Goal: Task Accomplishment & Management: Manage account settings

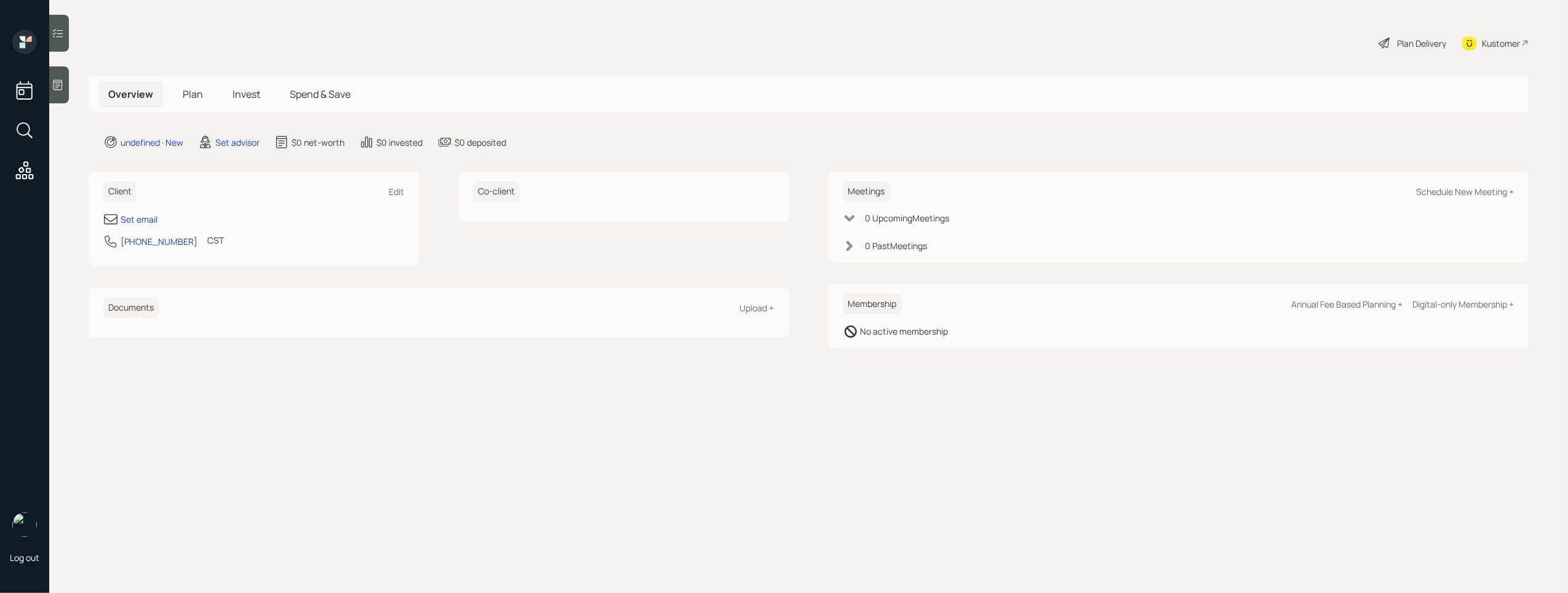
click at [123, 217] on div "Set email" at bounding box center [139, 219] width 37 height 13
select select "America/[GEOGRAPHIC_DATA]"
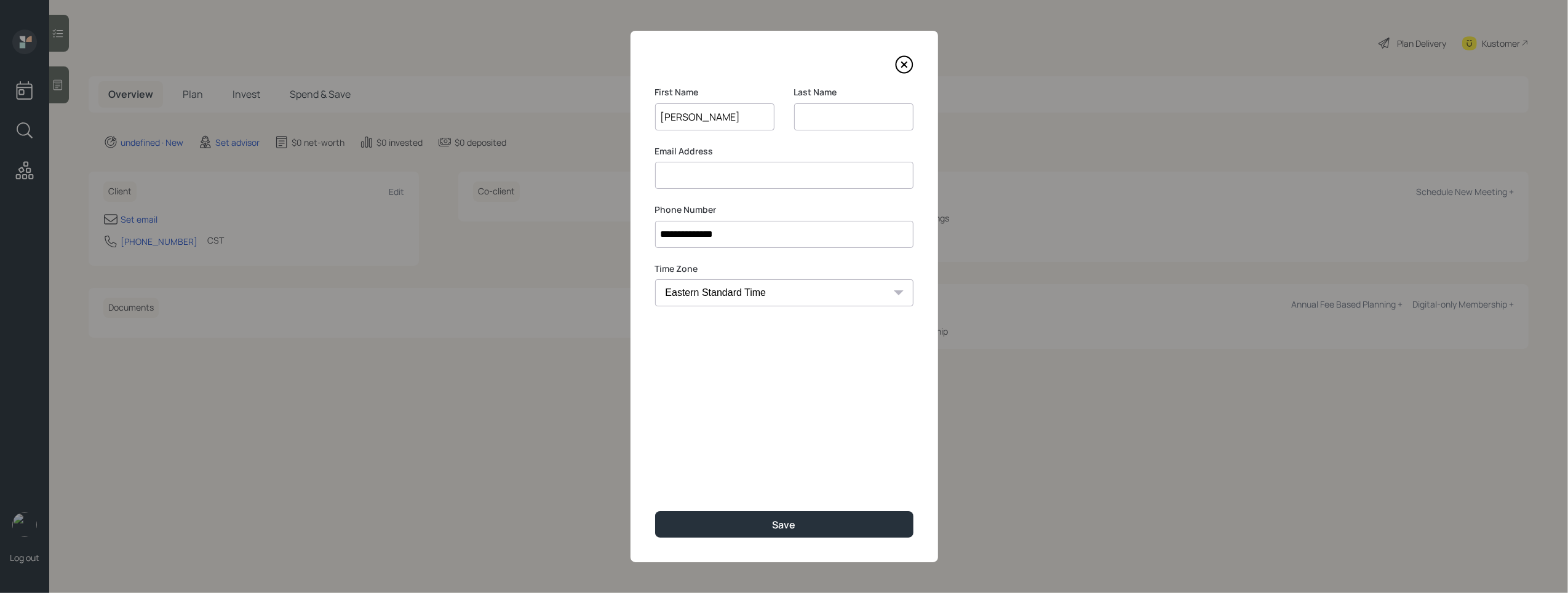
type input "[PERSON_NAME]"
click at [815, 117] on input at bounding box center [854, 117] width 120 height 27
type input "[PERSON_NAME]"
click at [811, 180] on input at bounding box center [784, 175] width 259 height 27
click at [742, 173] on input at bounding box center [784, 175] width 259 height 27
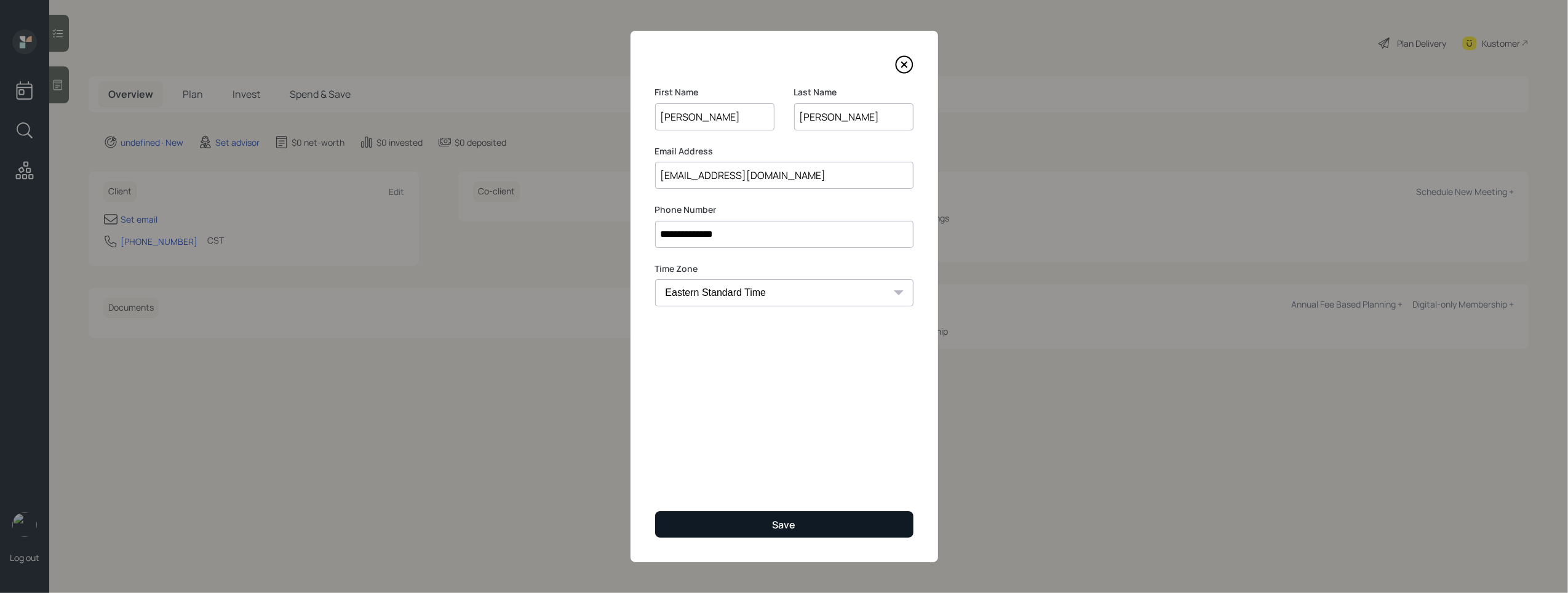
type input "[EMAIL_ADDRESS][DOMAIN_NAME]"
click at [789, 524] on div "Save" at bounding box center [784, 525] width 23 height 14
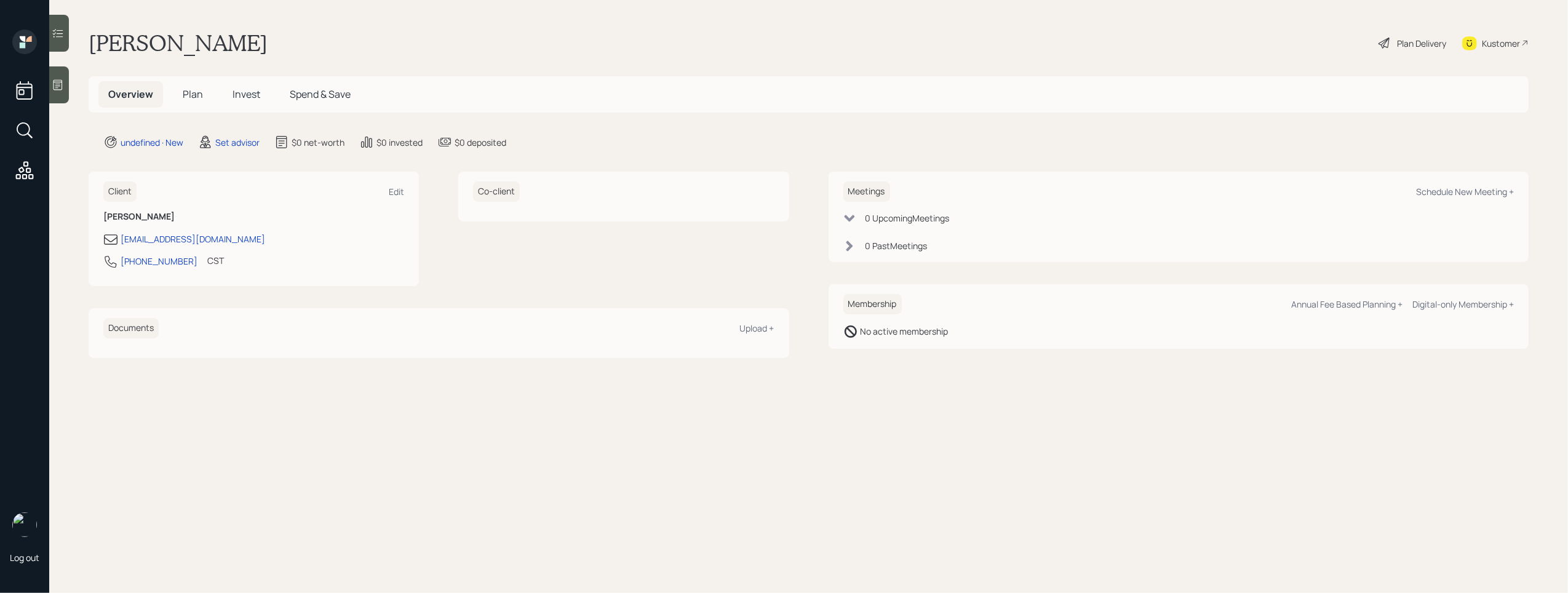
click at [58, 82] on icon at bounding box center [58, 85] width 10 height 10
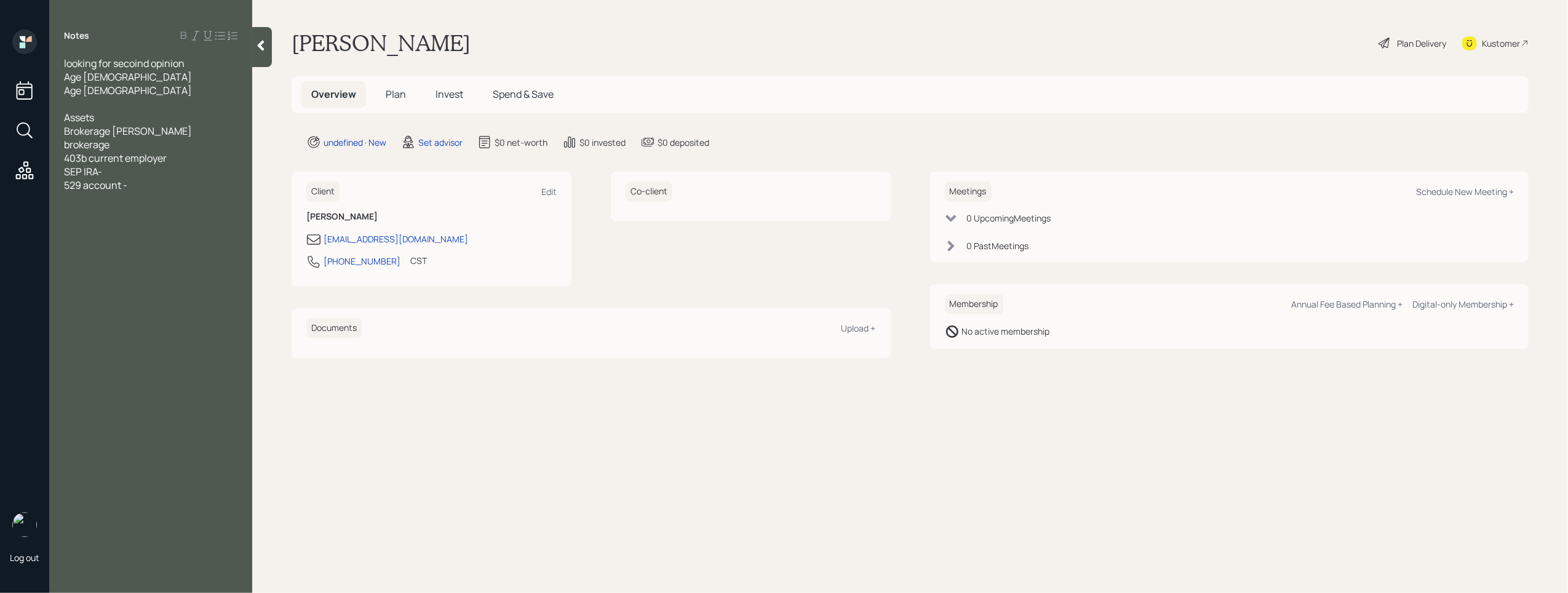
click at [207, 135] on div "Brokerage [PERSON_NAME] brokerage" at bounding box center [150, 138] width 173 height 27
click at [215, 132] on div "Brokerage [PERSON_NAME] brokerage" at bounding box center [150, 138] width 173 height 27
click at [204, 132] on div "Brokerage [PERSON_NAME] brokerage" at bounding box center [150, 138] width 173 height 27
click at [135, 151] on span "kolt Brokergaew - 50k" at bounding box center [112, 158] width 96 height 14
click at [167, 151] on div "kolt Brokerage - 50k" at bounding box center [150, 158] width 173 height 14
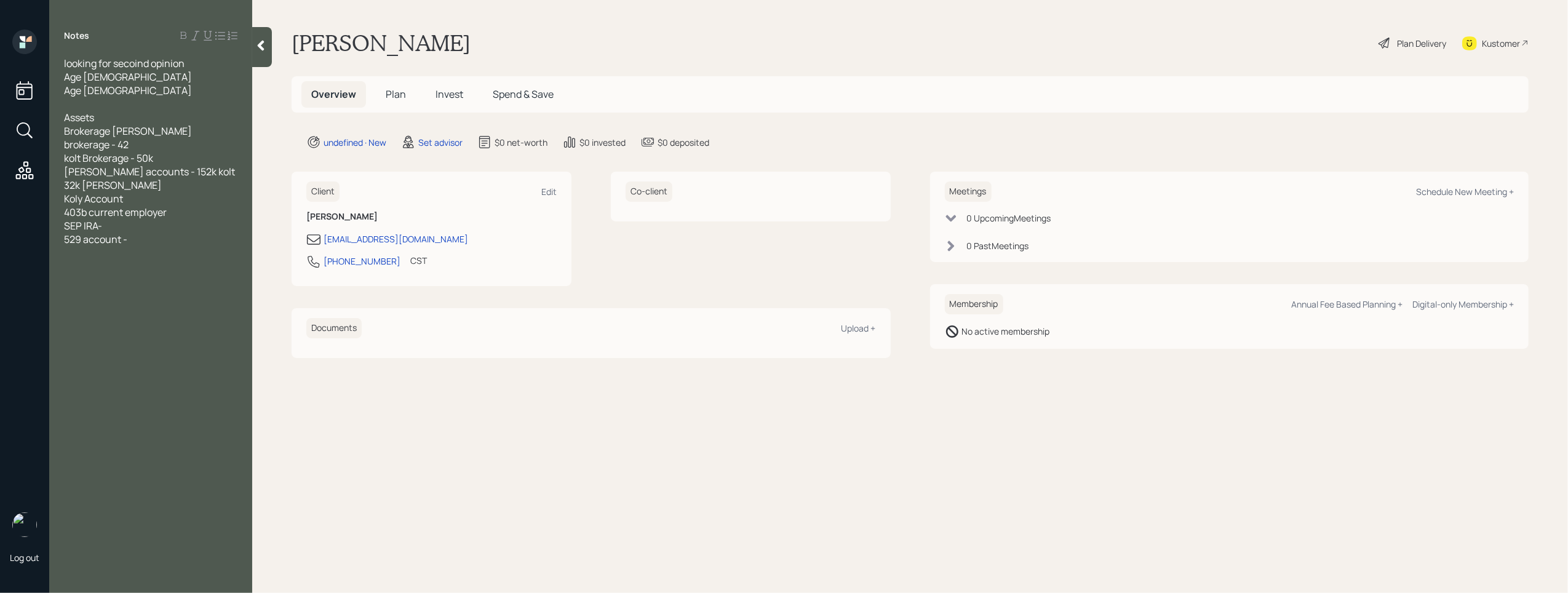
click at [133, 192] on div "Koly Account" at bounding box center [150, 199] width 173 height 14
click at [180, 206] on div "403b current employer" at bounding box center [150, 213] width 173 height 14
click at [141, 219] on div "SEP IRA-" at bounding box center [150, 226] width 173 height 14
click at [149, 246] on div "529 account -" at bounding box center [150, 253] width 173 height 14
click at [132, 192] on div "Koly Account" at bounding box center [150, 199] width 173 height 14
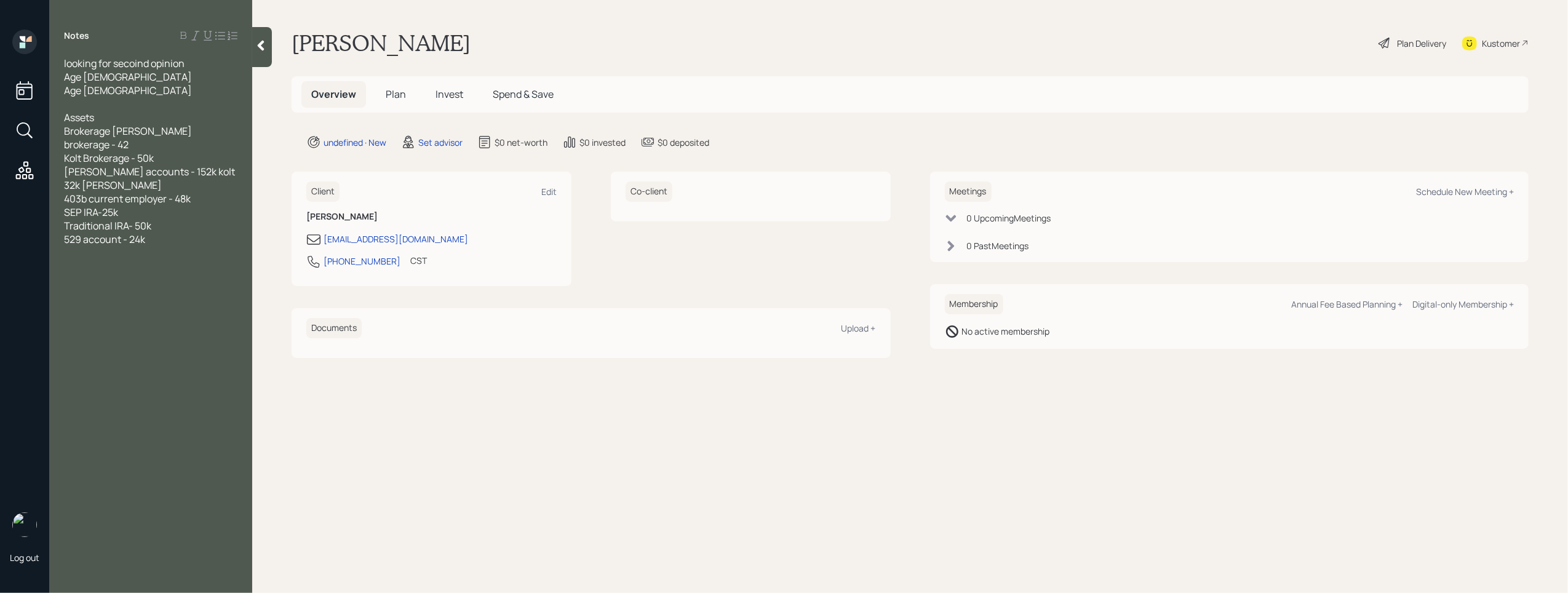
click at [172, 232] on div "529 account - 24k" at bounding box center [150, 239] width 173 height 14
click at [160, 273] on div "Mortgage- 245k" at bounding box center [150, 280] width 173 height 14
click at [96, 300] on span "Income" at bounding box center [81, 307] width 34 height 14
click at [81, 314] on div at bounding box center [150, 321] width 173 height 14
click at [82, 314] on span "Hoousehold Income -" at bounding box center [111, 321] width 96 height 14
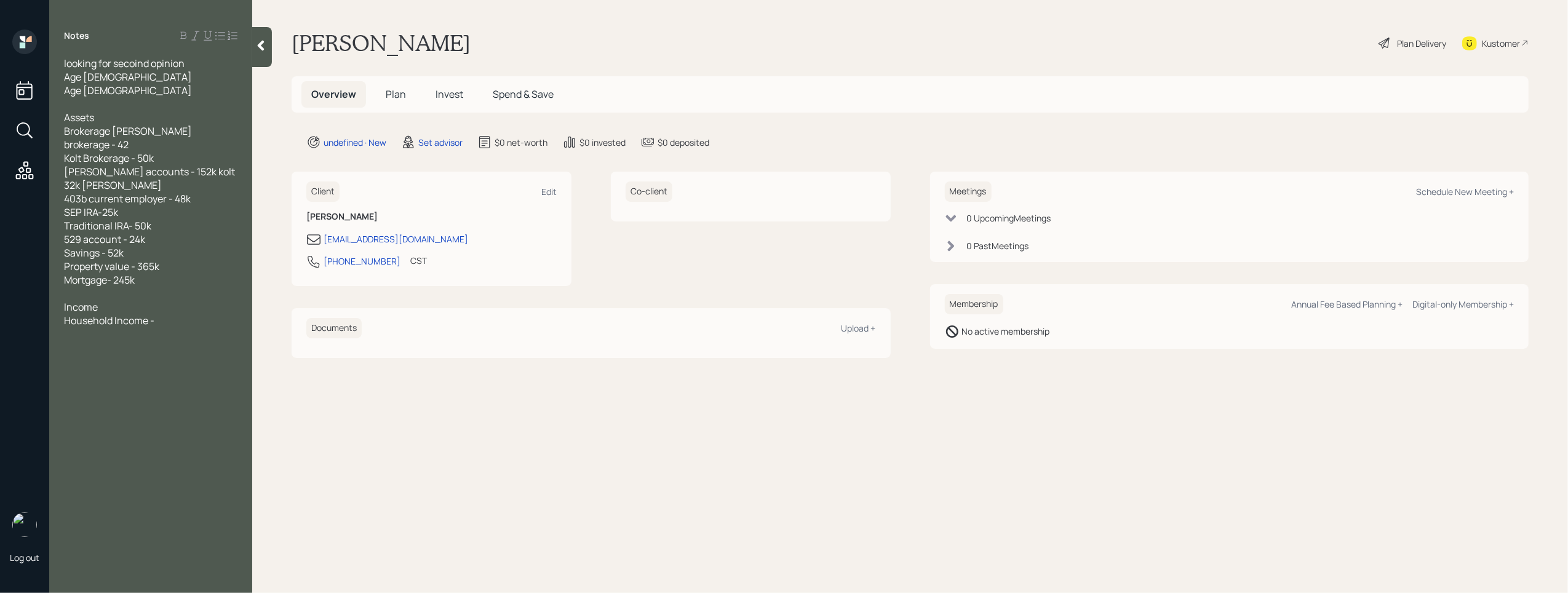
click at [180, 314] on div "Household Income -" at bounding box center [150, 321] width 173 height 14
click at [107, 355] on div at bounding box center [150, 361] width 173 height 14
click at [149, 395] on div "a financial plan" at bounding box center [150, 402] width 173 height 14
click at [172, 395] on div "a financial plan in place" at bounding box center [150, 402] width 173 height 14
click at [170, 409] on div "a second opinion" at bounding box center [150, 416] width 173 height 14
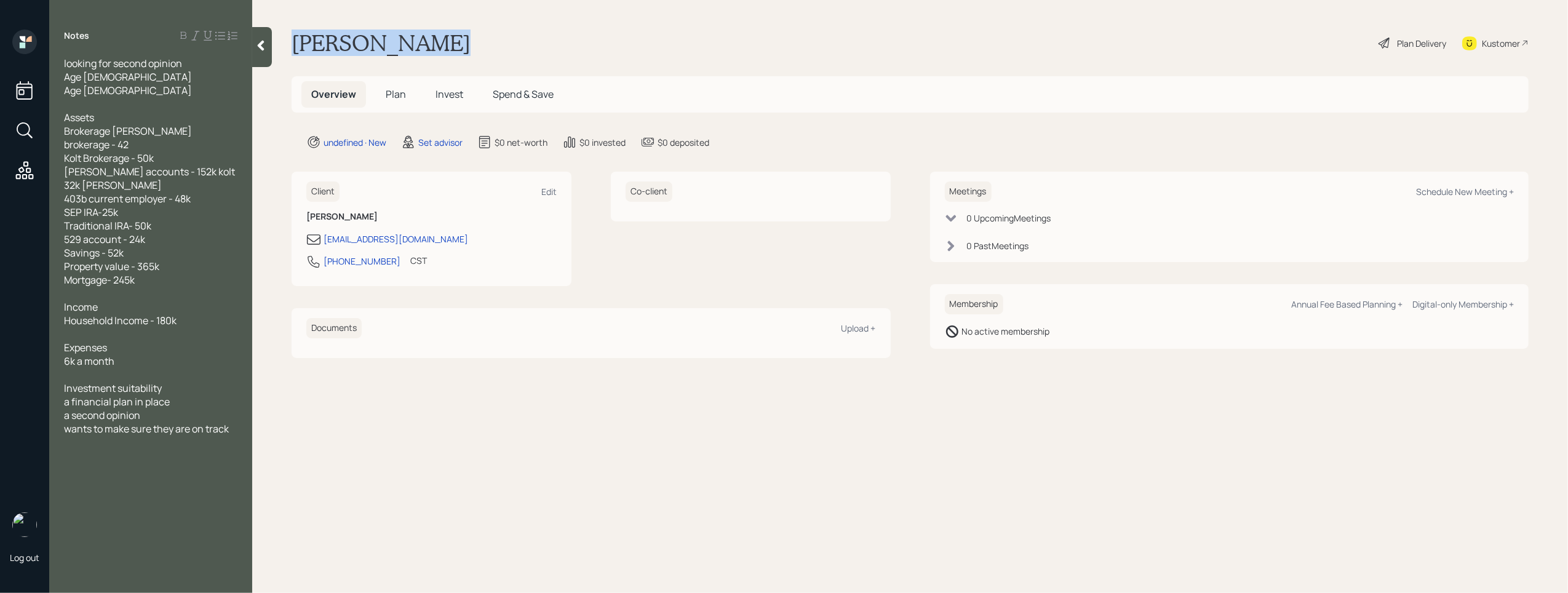
drag, startPoint x: 449, startPoint y: 43, endPoint x: 296, endPoint y: 48, distance: 153.1
click at [293, 49] on div "[PERSON_NAME] Plan Delivery Kustomer" at bounding box center [910, 43] width 1237 height 27
copy h1 "[PERSON_NAME]"
click at [243, 400] on div "looking for second opinion Age [DEMOGRAPHIC_DATA] Age [DEMOGRAPHIC_DATA] Assets…" at bounding box center [150, 253] width 203 height 393
click at [237, 423] on div "wants to make sure they are on track" at bounding box center [150, 429] width 173 height 14
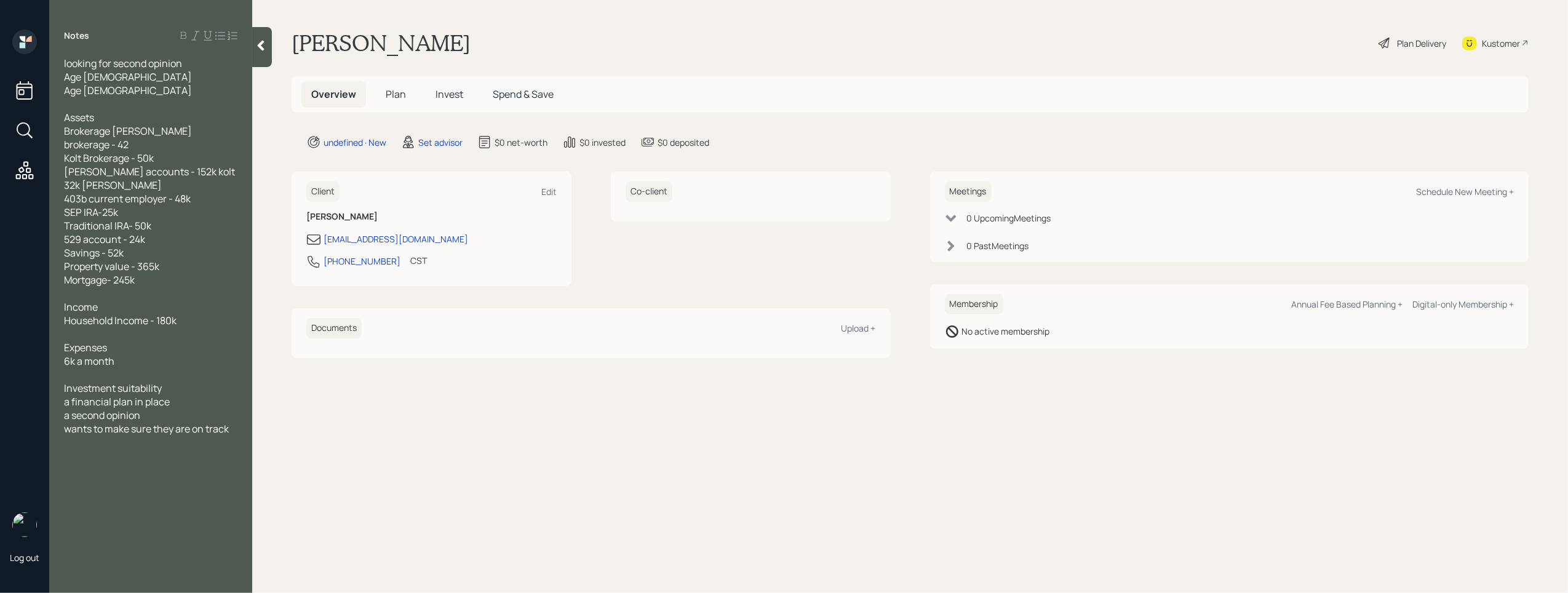
click at [113, 95] on div "looking for second opinion Age [DEMOGRAPHIC_DATA] Age [DEMOGRAPHIC_DATA] Assets…" at bounding box center [150, 253] width 173 height 393
click at [113, 90] on div "Age [DEMOGRAPHIC_DATA]" at bounding box center [150, 90] width 173 height 14
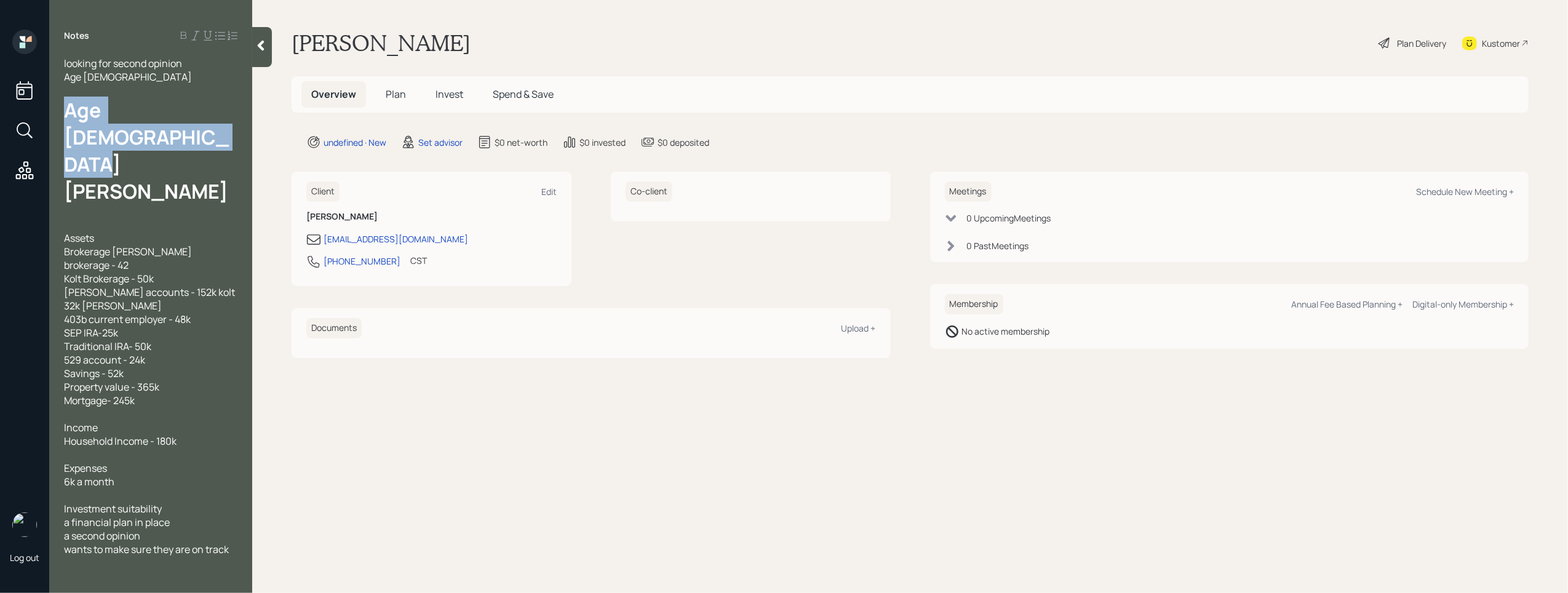
drag, startPoint x: 142, startPoint y: 147, endPoint x: 49, endPoint y: 118, distance: 97.4
click at [52, 113] on div "looking for second opinion Age [DEMOGRAPHIC_DATA] Age [DEMOGRAPHIC_DATA] [PERSO…" at bounding box center [150, 313] width 203 height 514
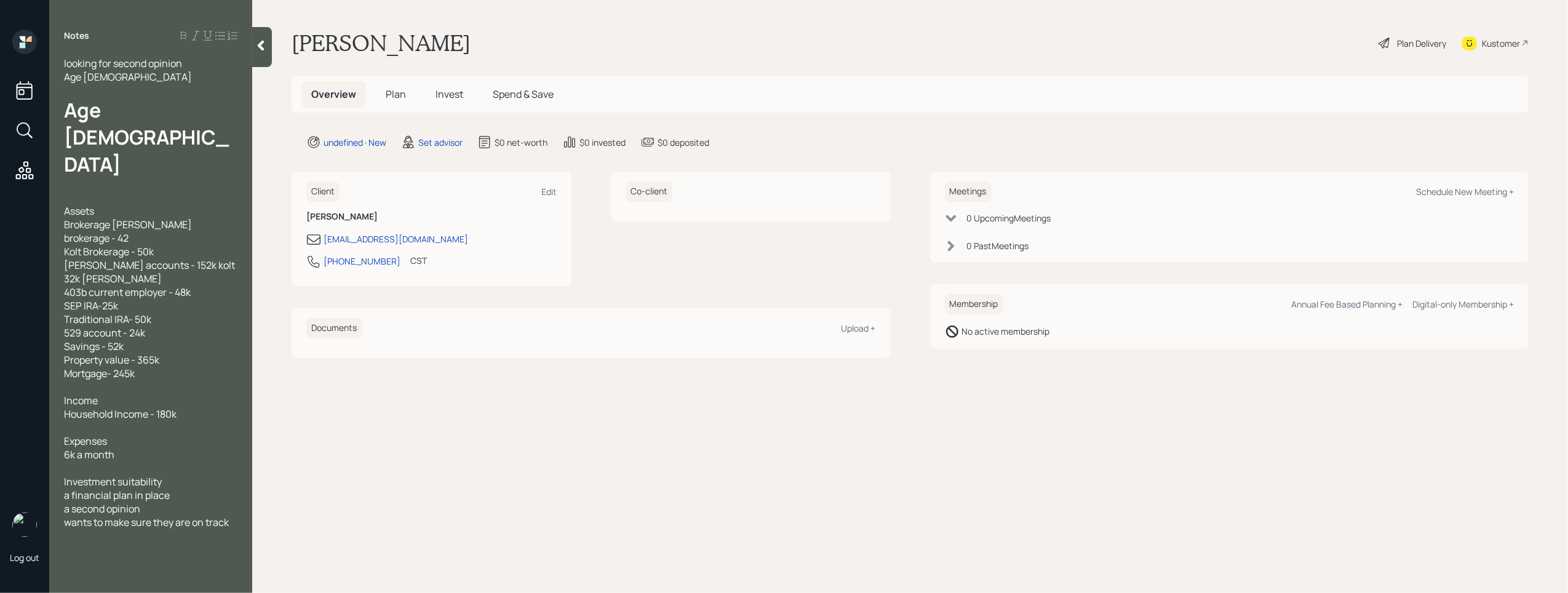
click at [74, 128] on div "looking for second opinion Age [DEMOGRAPHIC_DATA] Age [DEMOGRAPHIC_DATA] Assets…" at bounding box center [150, 300] width 173 height 487
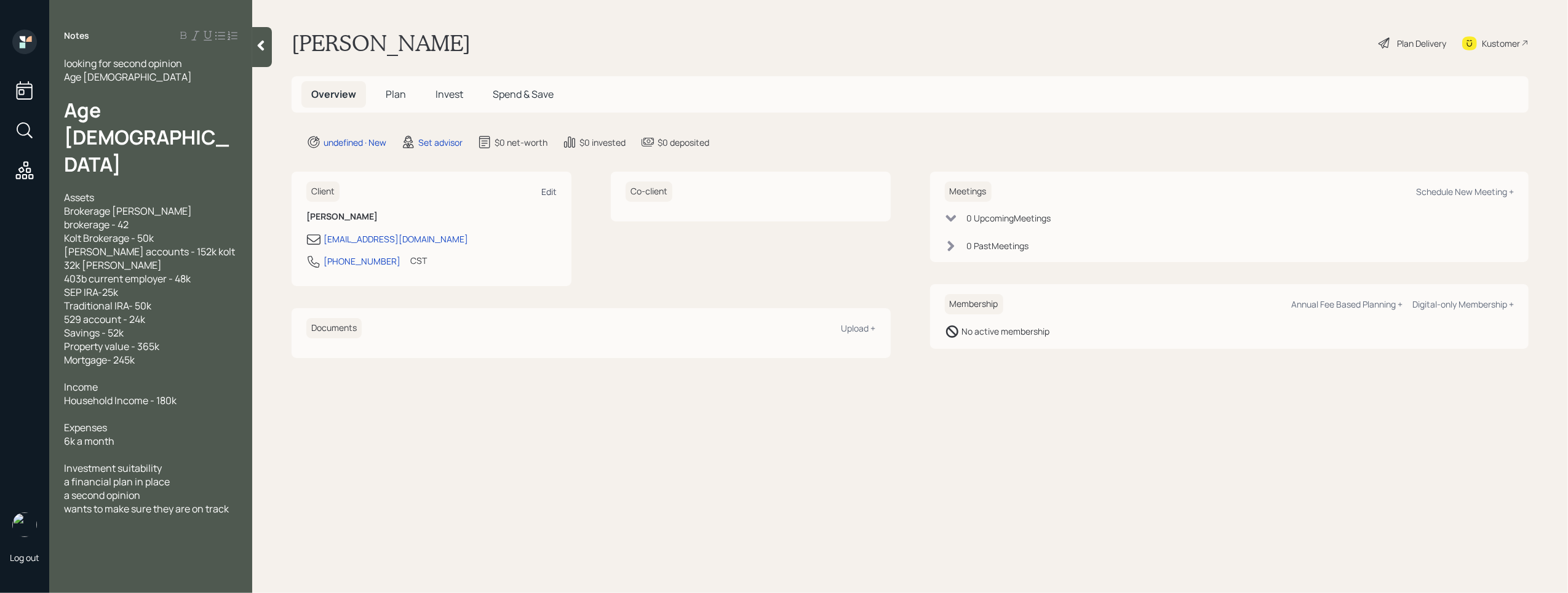
click at [552, 192] on div "Edit" at bounding box center [549, 192] width 16 height 12
select select "America/[GEOGRAPHIC_DATA]"
click at [154, 104] on div "Age [DEMOGRAPHIC_DATA]" at bounding box center [150, 137] width 173 height 82
click at [96, 121] on span "Age [DEMOGRAPHIC_DATA]" at bounding box center [146, 137] width 165 height 82
click at [93, 127] on div "looking for second opinion Age [DEMOGRAPHIC_DATA] Age [DEMOGRAPHIC_DATA] Assets…" at bounding box center [150, 293] width 173 height 473
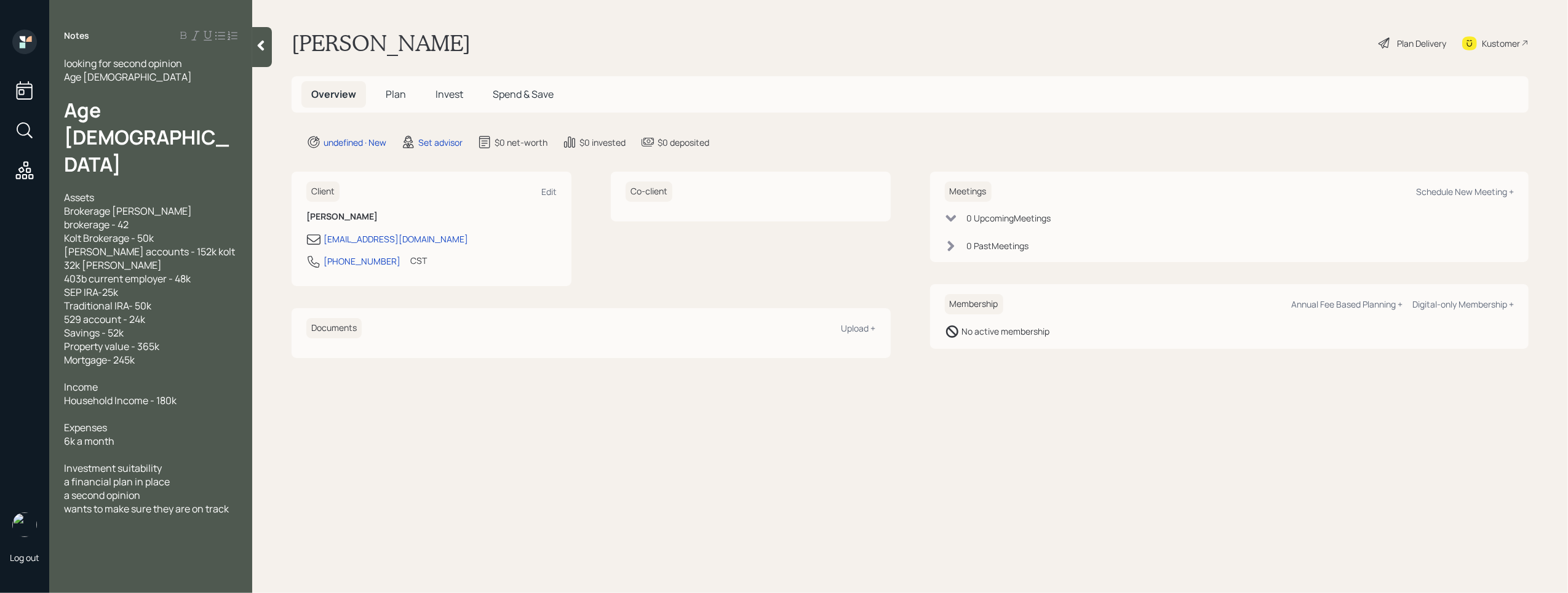
click at [126, 96] on span "Age [DEMOGRAPHIC_DATA]" at bounding box center [146, 137] width 165 height 82
click at [134, 101] on div "Age [DEMOGRAPHIC_DATA]" at bounding box center [150, 137] width 173 height 82
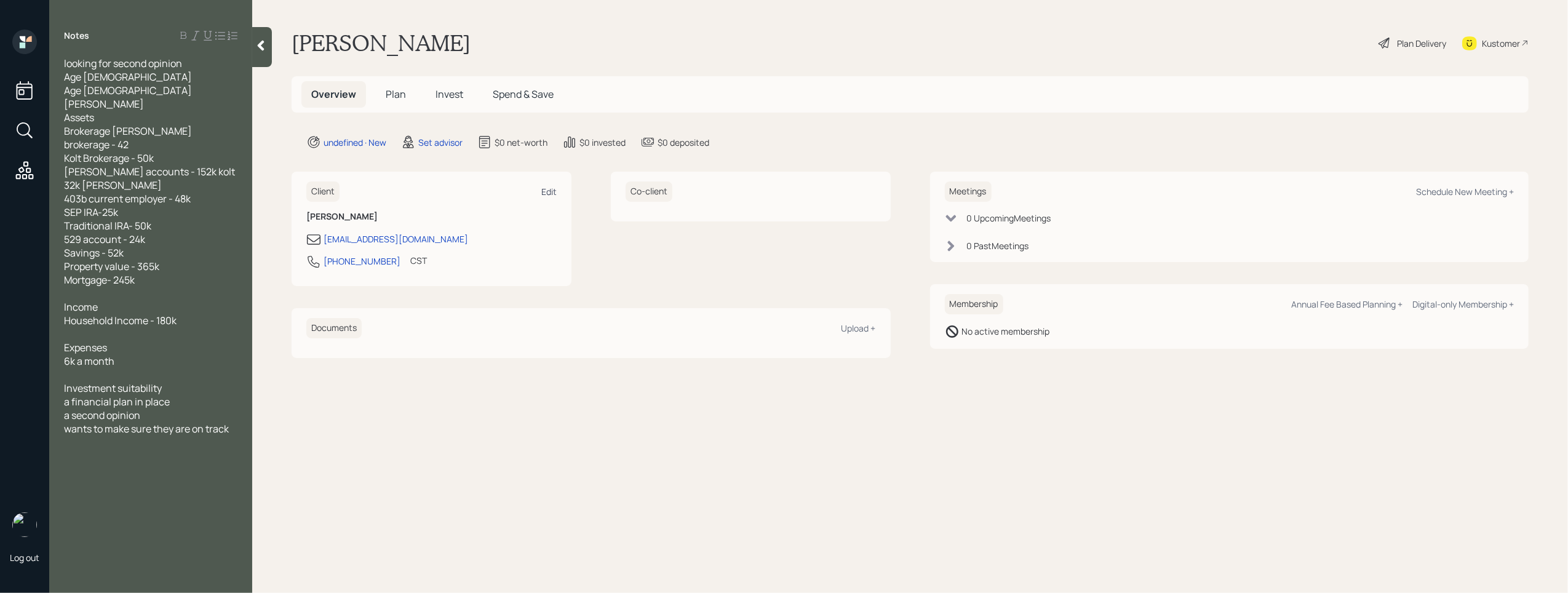
click at [555, 194] on div "Edit" at bounding box center [549, 192] width 16 height 12
select select "America/[GEOGRAPHIC_DATA]"
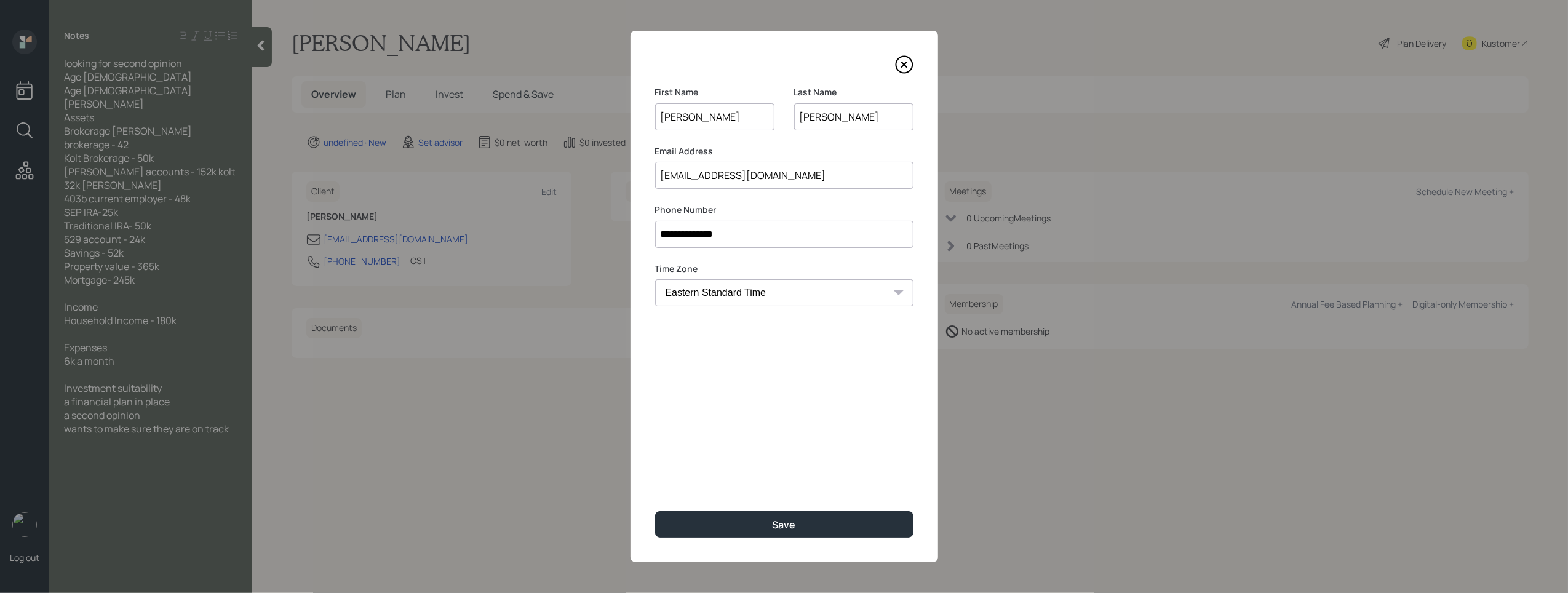
drag, startPoint x: 710, startPoint y: 116, endPoint x: 624, endPoint y: 120, distance: 86.1
click at [625, 120] on div "**********" at bounding box center [784, 296] width 1568 height 593
type input "Kolt"
click at [867, 120] on input "[PERSON_NAME]" at bounding box center [854, 117] width 120 height 27
drag, startPoint x: 801, startPoint y: 115, endPoint x: 765, endPoint y: 113, distance: 36.1
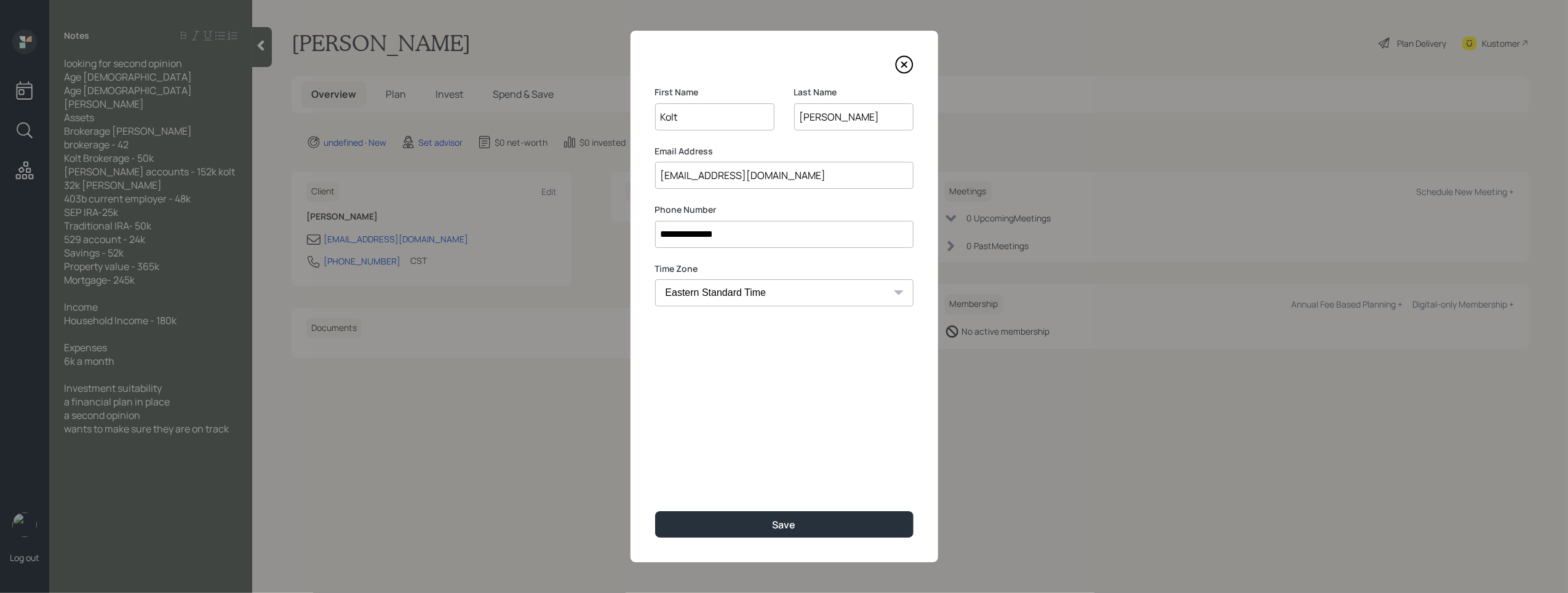
click at [765, 113] on div "First Name [PERSON_NAME] Last Name [PERSON_NAME]" at bounding box center [784, 115] width 259 height 59
type input "Bode"
click at [812, 420] on div "**********" at bounding box center [784, 296] width 308 height 532
click at [785, 524] on div "Save" at bounding box center [784, 525] width 23 height 14
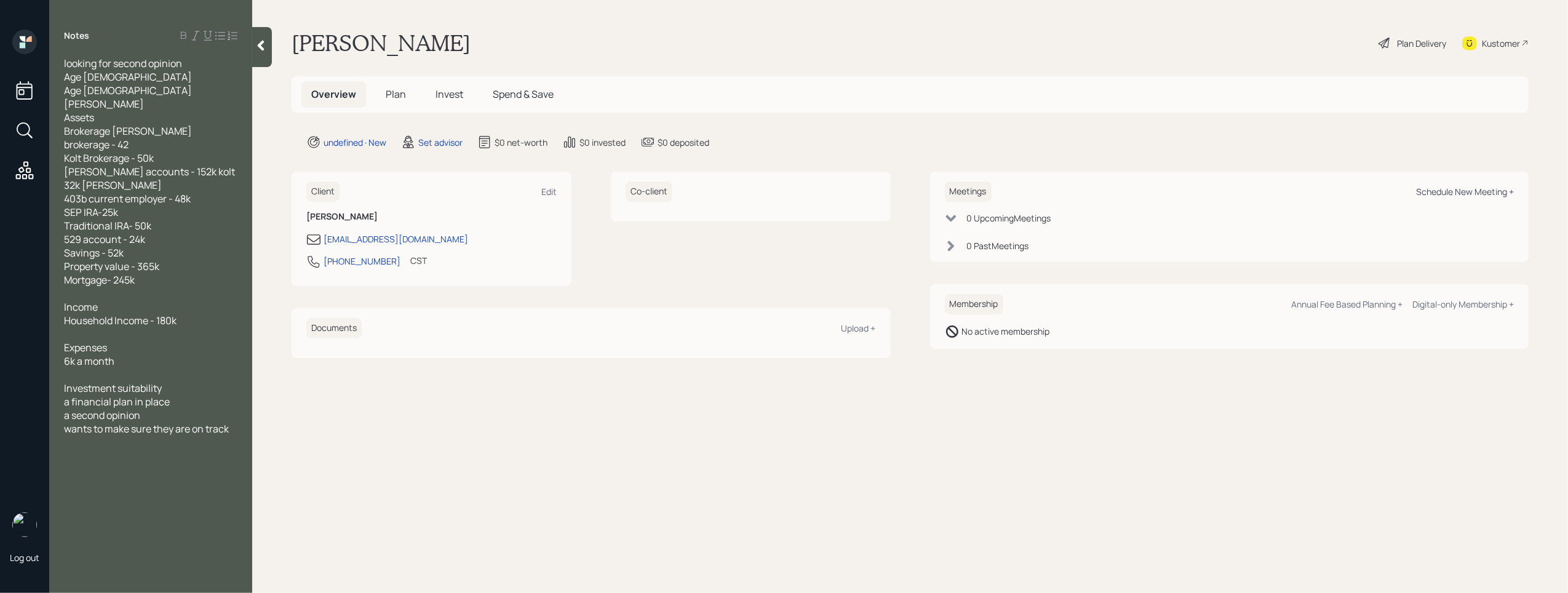
click at [1484, 193] on div "Schedule New Meeting +" at bounding box center [1465, 192] width 98 height 12
select select "round-[PERSON_NAME]"
click at [265, 48] on icon at bounding box center [261, 46] width 12 height 12
